Goal: Transaction & Acquisition: Purchase product/service

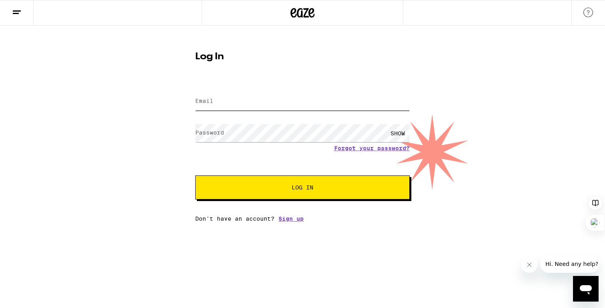
type input "[EMAIL_ADDRESS][DOMAIN_NAME]"
click at [277, 189] on span "Log In" at bounding box center [303, 187] width 150 height 6
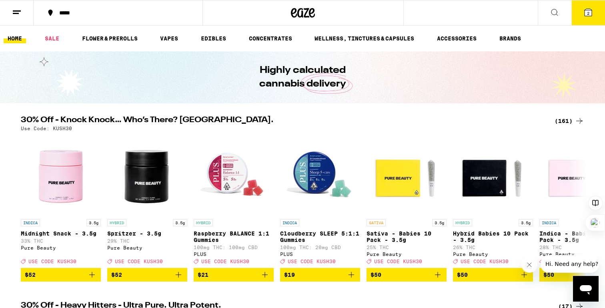
click at [586, 14] on icon at bounding box center [588, 12] width 7 height 7
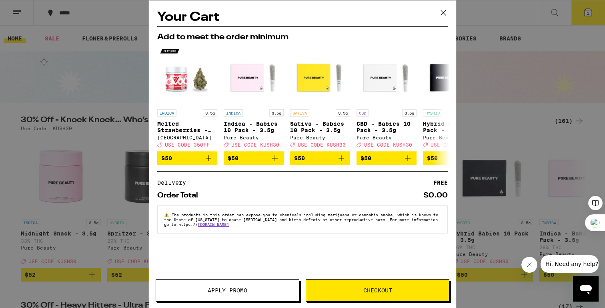
click at [444, 10] on icon at bounding box center [443, 13] width 12 height 12
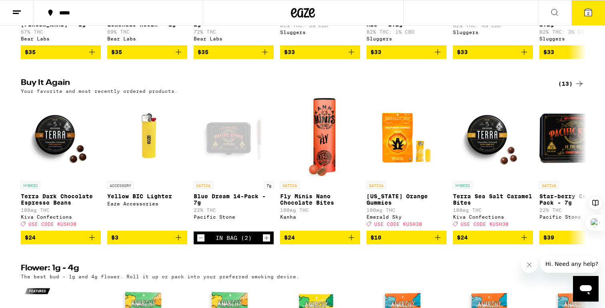
scroll to position [773, 0]
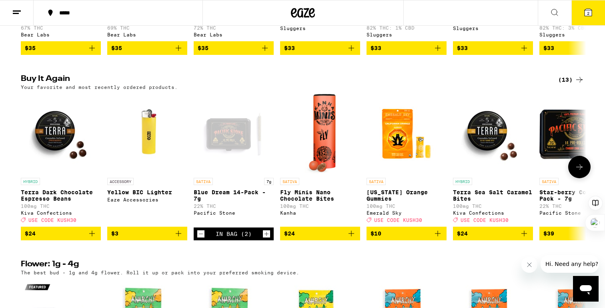
click at [267, 238] on icon "Increment" at bounding box center [266, 234] width 7 height 10
click at [584, 12] on icon at bounding box center [588, 13] width 10 height 10
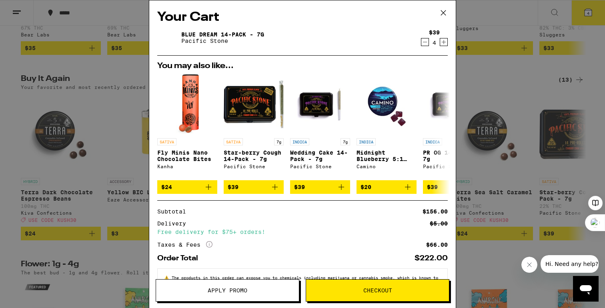
click at [423, 44] on icon "Decrement" at bounding box center [424, 42] width 7 height 10
click at [444, 43] on icon "Increment" at bounding box center [444, 42] width 4 height 4
click at [425, 41] on icon "Decrement" at bounding box center [424, 42] width 7 height 10
click at [488, 98] on div "Your Cart Blue Dream 14-Pack - 7g Pacific Stone $39 3 You may also like... SATI…" at bounding box center [302, 154] width 605 height 308
